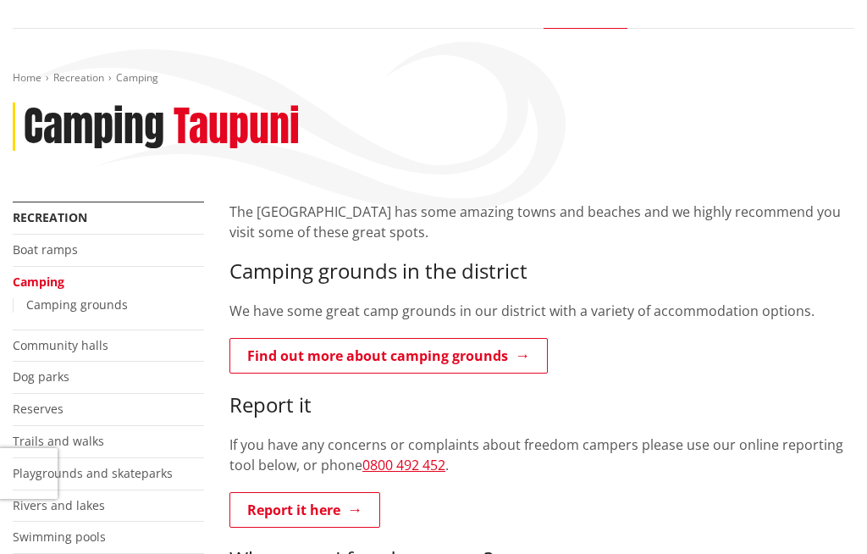
scroll to position [140, 0]
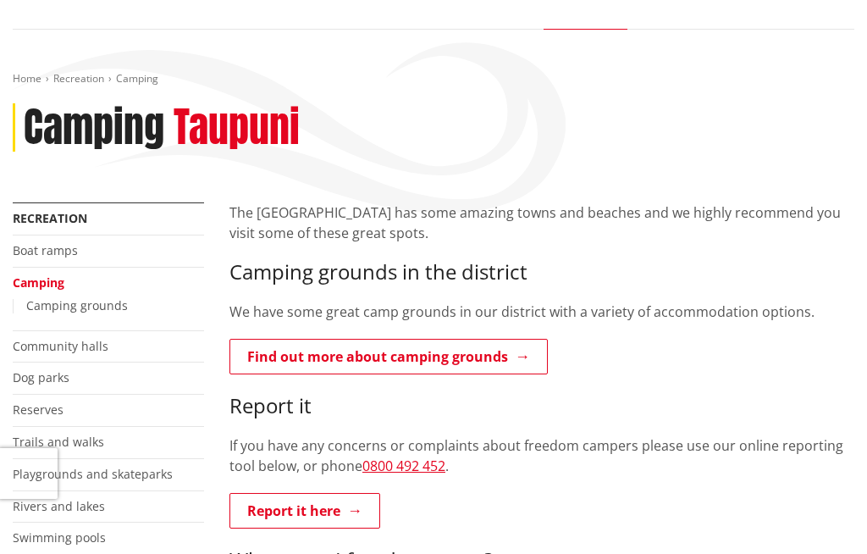
click at [80, 85] on link "Recreation" at bounding box center [78, 78] width 51 height 14
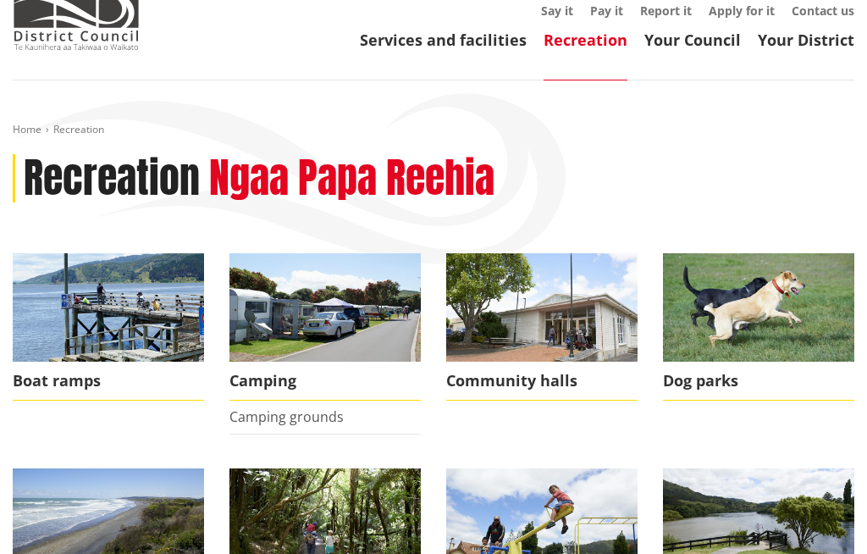
scroll to position [90, 0]
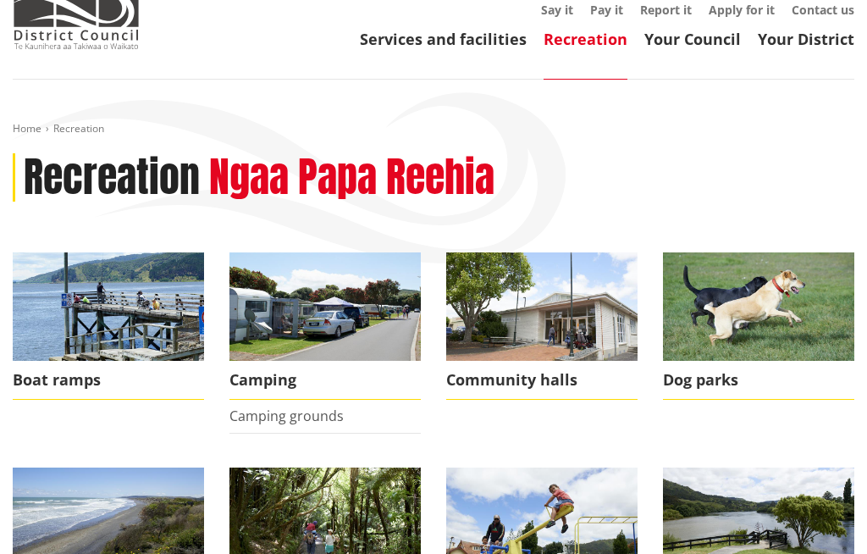
click at [329, 312] on img at bounding box center [325, 306] width 191 height 108
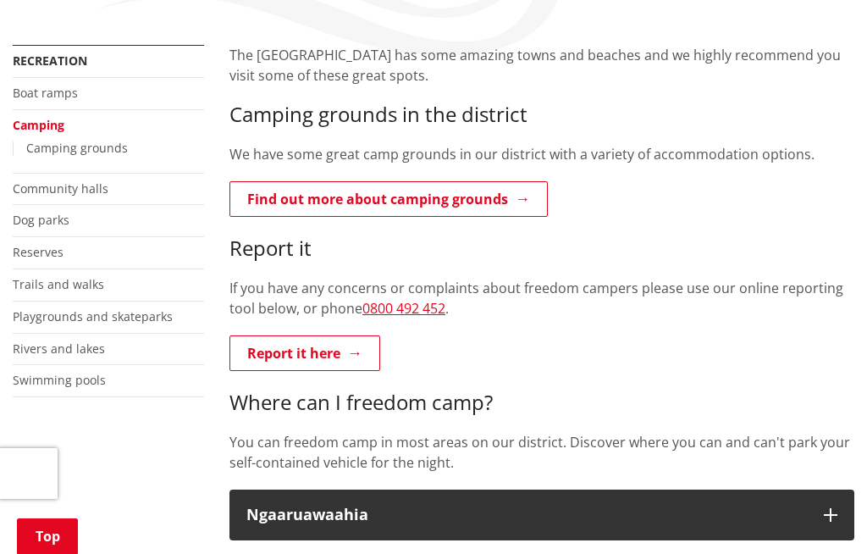
scroll to position [291, 0]
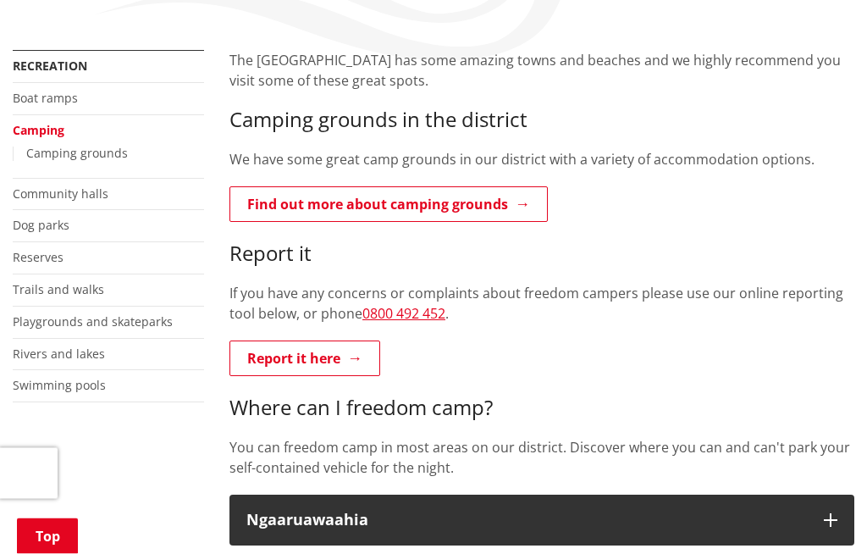
click at [508, 188] on link "Find out more about camping grounds" at bounding box center [389, 205] width 319 height 36
